Goal: Task Accomplishment & Management: Manage account settings

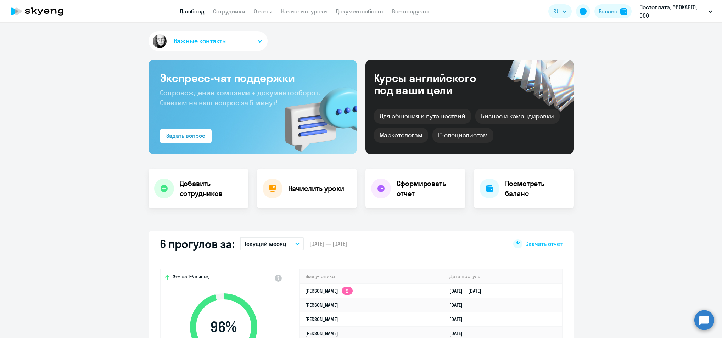
select select "30"
click at [238, 12] on link "Сотрудники" at bounding box center [229, 11] width 32 height 7
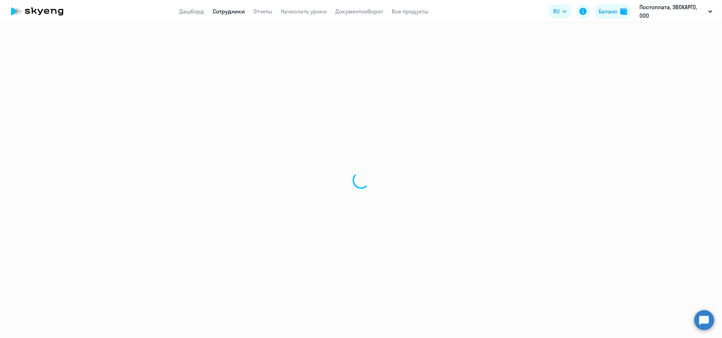
select select "30"
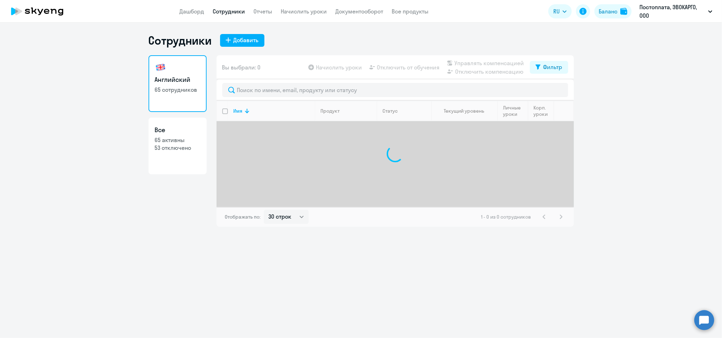
drag, startPoint x: 292, startPoint y: 100, endPoint x: 292, endPoint y: 95, distance: 5.0
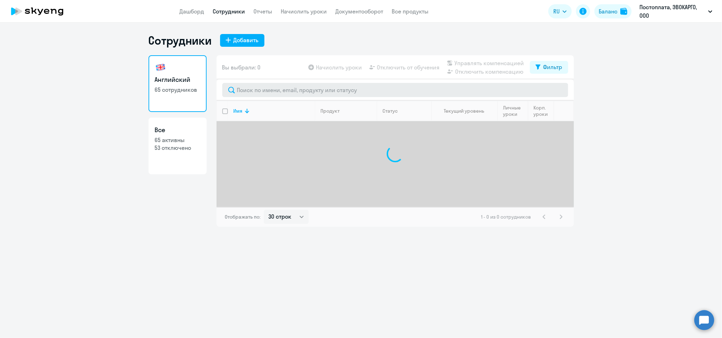
click at [292, 99] on div at bounding box center [396, 89] width 358 height 21
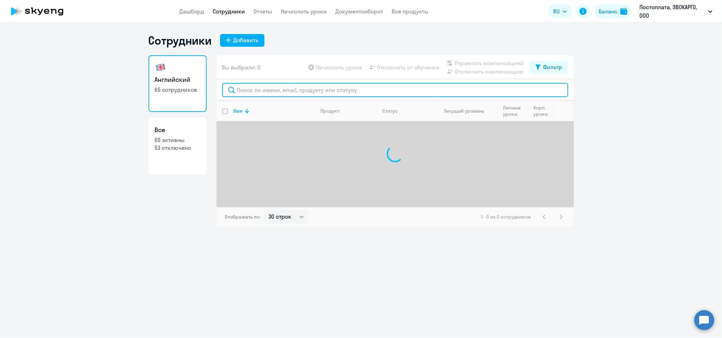
click at [291, 91] on input "text" at bounding box center [395, 90] width 346 height 14
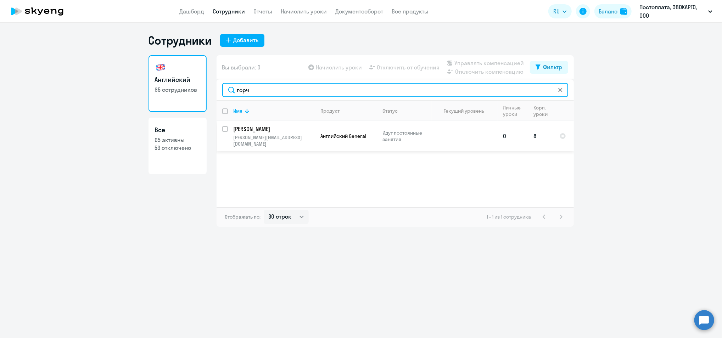
type input "горч"
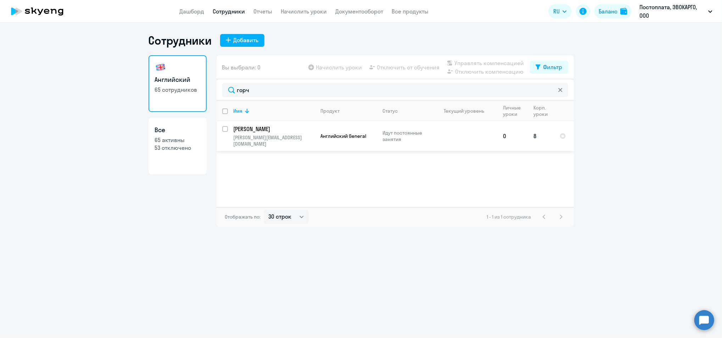
click at [225, 129] on input "select row 42123845" at bounding box center [229, 133] width 14 height 14
checkbox input "true"
click at [415, 67] on span "Отключить от обучения" at bounding box center [408, 67] width 63 height 9
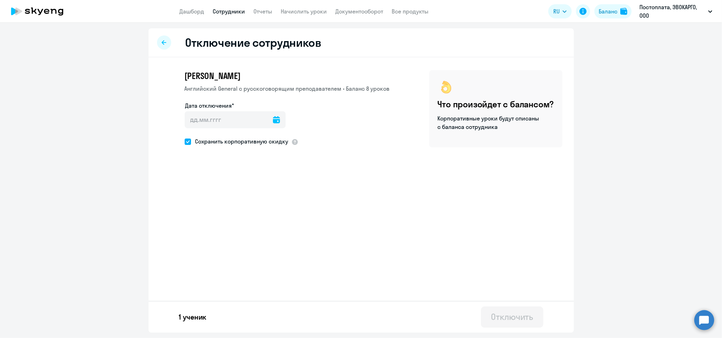
click at [275, 120] on icon at bounding box center [276, 119] width 7 height 7
click at [251, 197] on span "12" at bounding box center [251, 200] width 13 height 13
type input "[DATE]"
click at [237, 145] on label "Сохранить корпоративную скидку" at bounding box center [237, 141] width 104 height 9
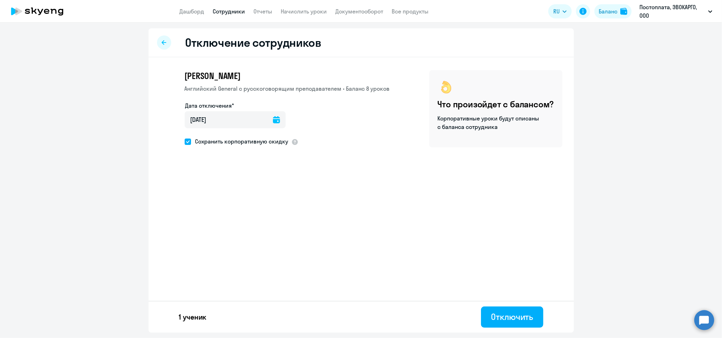
click at [185, 142] on input "Сохранить корпоративную скидку" at bounding box center [184, 142] width 0 height 0
checkbox input "false"
click at [502, 312] on div "Отключить" at bounding box center [512, 316] width 42 height 11
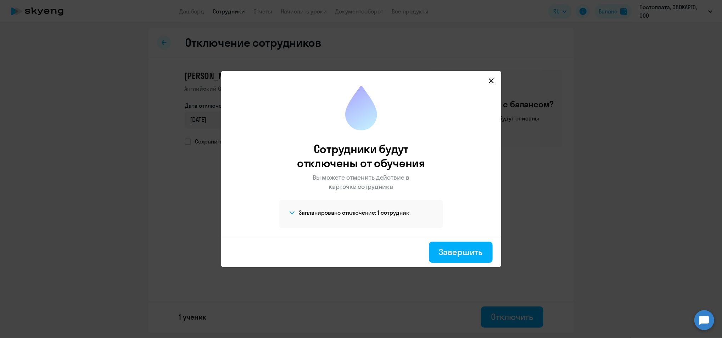
click at [306, 216] on h4 "Запланировано отключение: 1 сотрудник" at bounding box center [354, 213] width 111 height 8
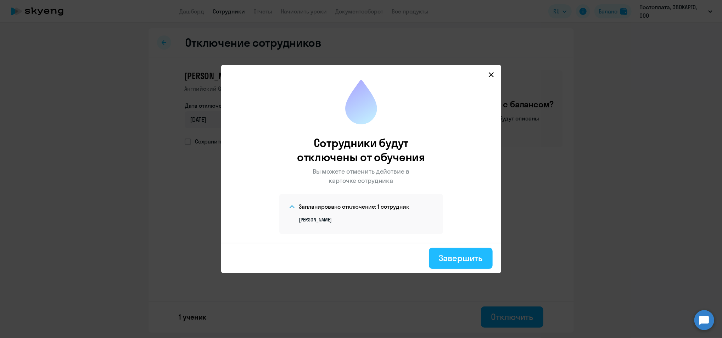
click at [474, 260] on div "Завершить" at bounding box center [461, 258] width 44 height 11
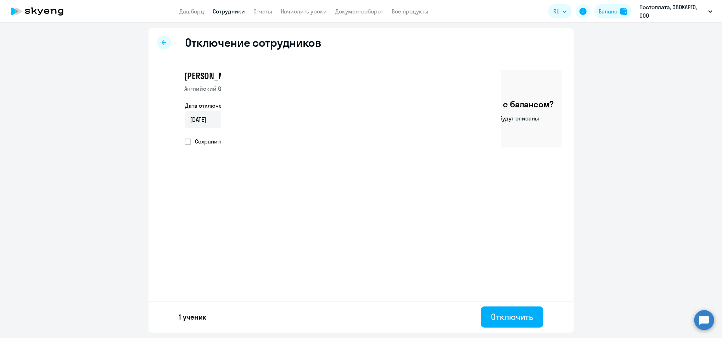
select select "30"
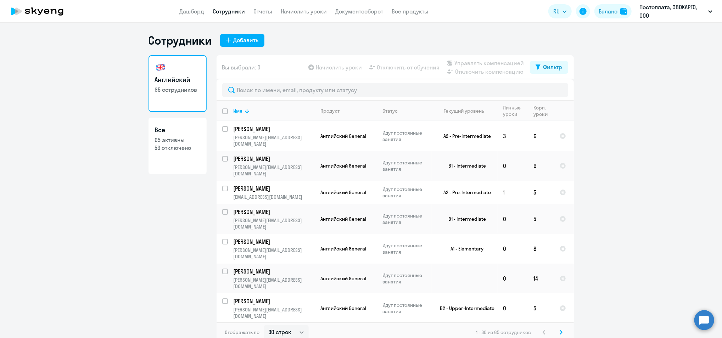
click at [40, 17] on icon at bounding box center [37, 11] width 62 height 18
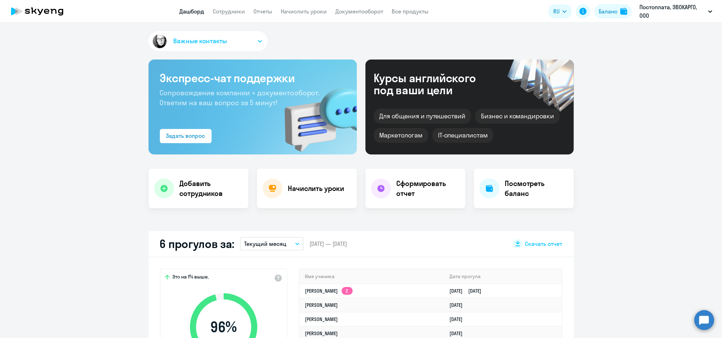
scroll to position [82, 0]
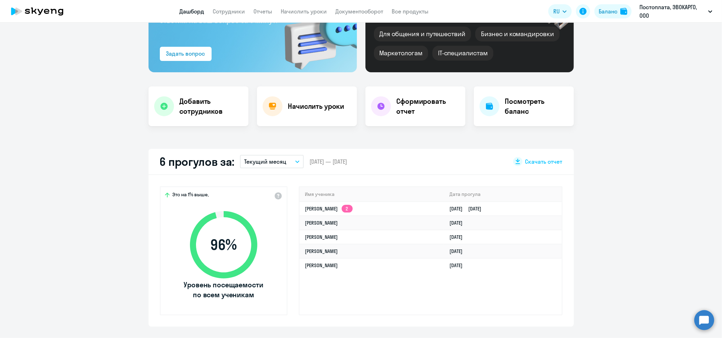
select select "30"
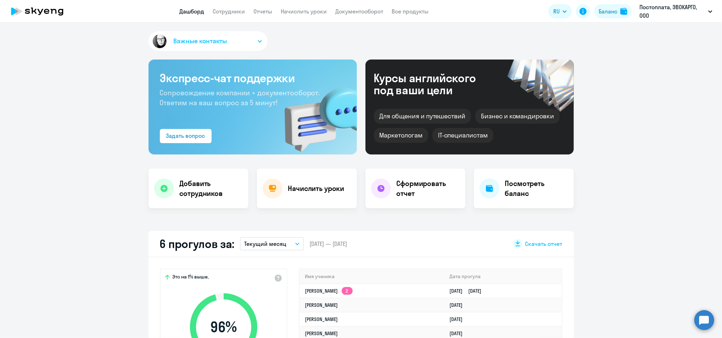
click at [230, 5] on app-header "Дашборд Сотрудники Отчеты Начислить уроки Документооборот Все продукты Дашборд …" at bounding box center [361, 11] width 722 height 23
click at [226, 12] on link "Сотрудники" at bounding box center [229, 11] width 32 height 7
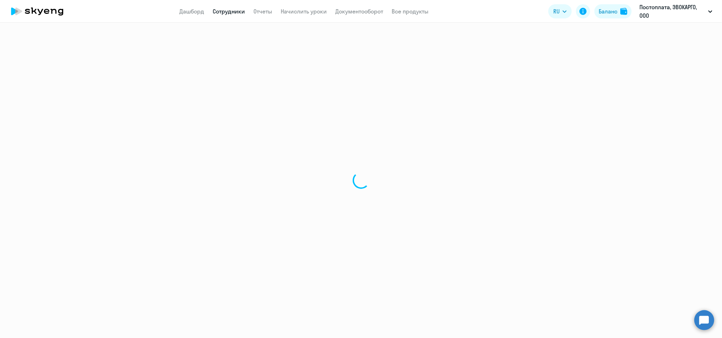
select select "30"
